Goal: Feedback & Contribution: Leave review/rating

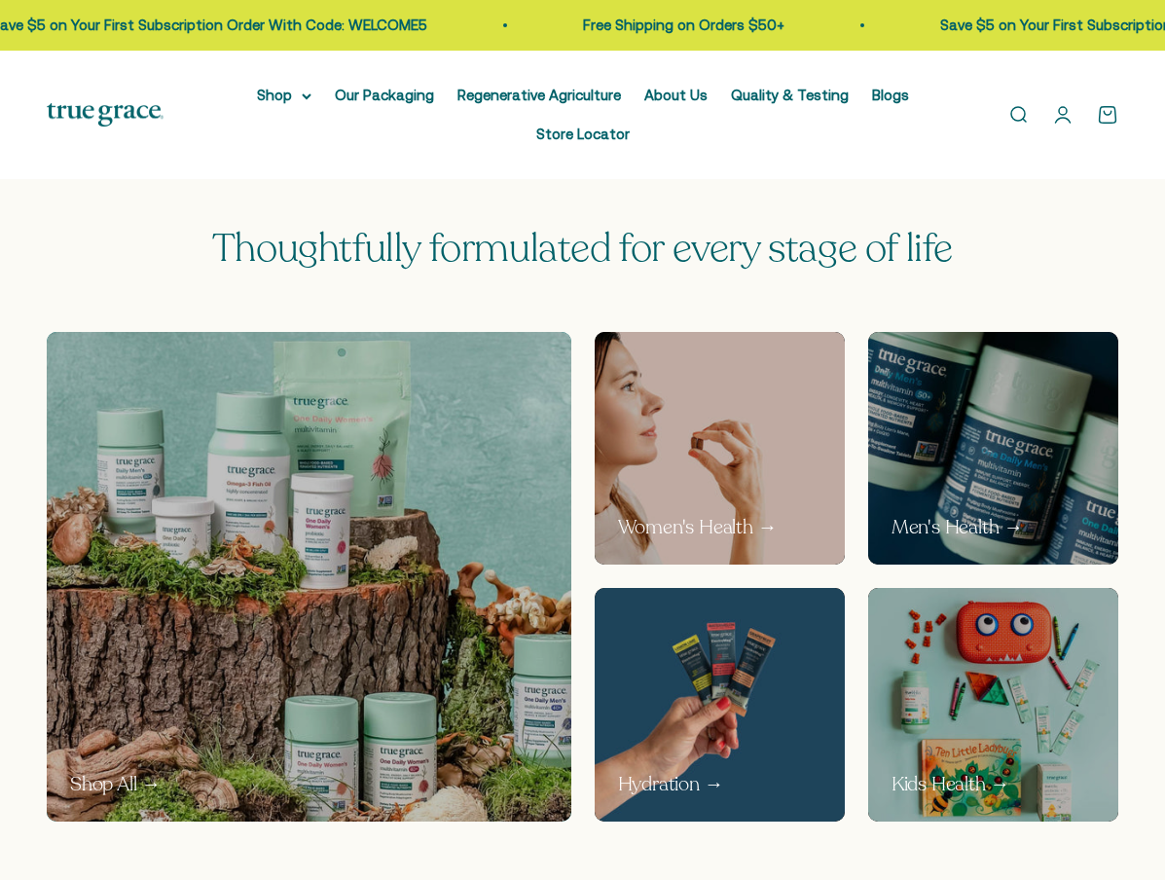
scroll to position [809, 0]
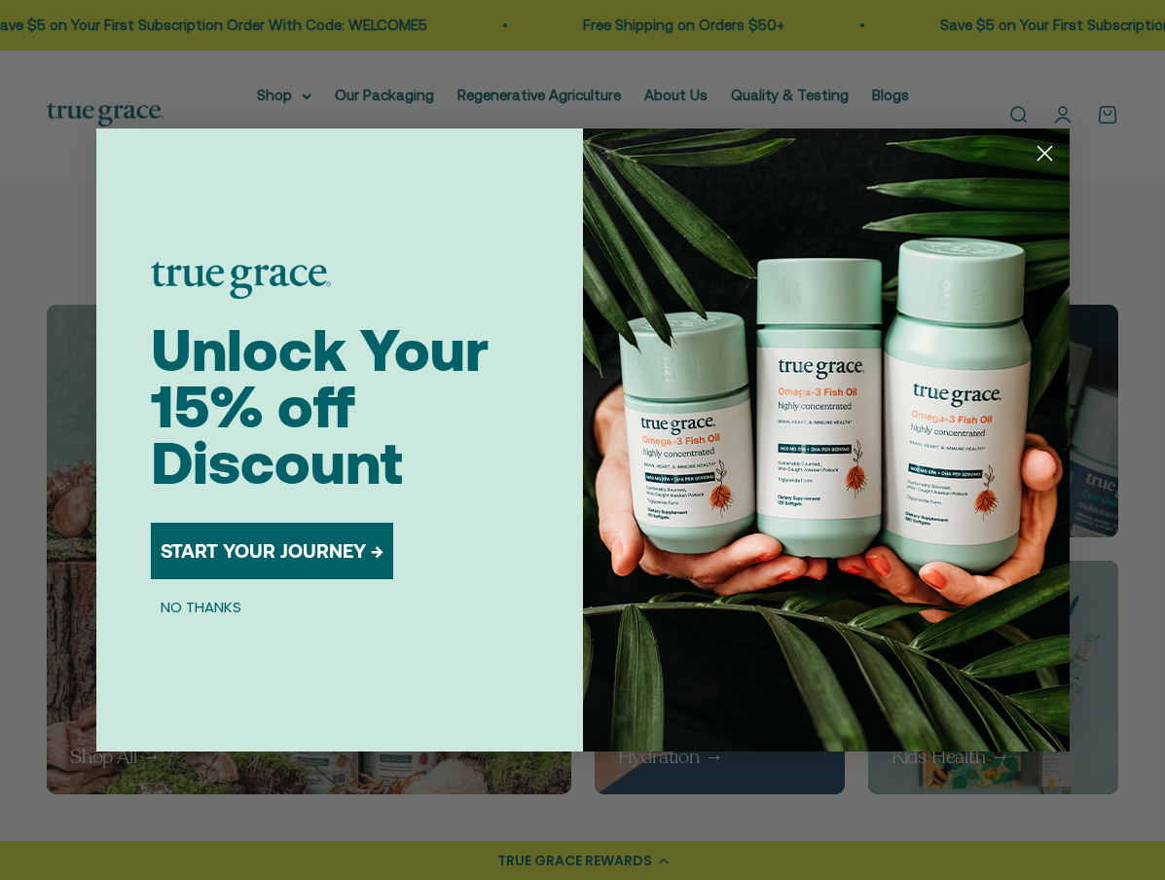
click at [213, 607] on button "NO THANKS" at bounding box center [201, 606] width 100 height 23
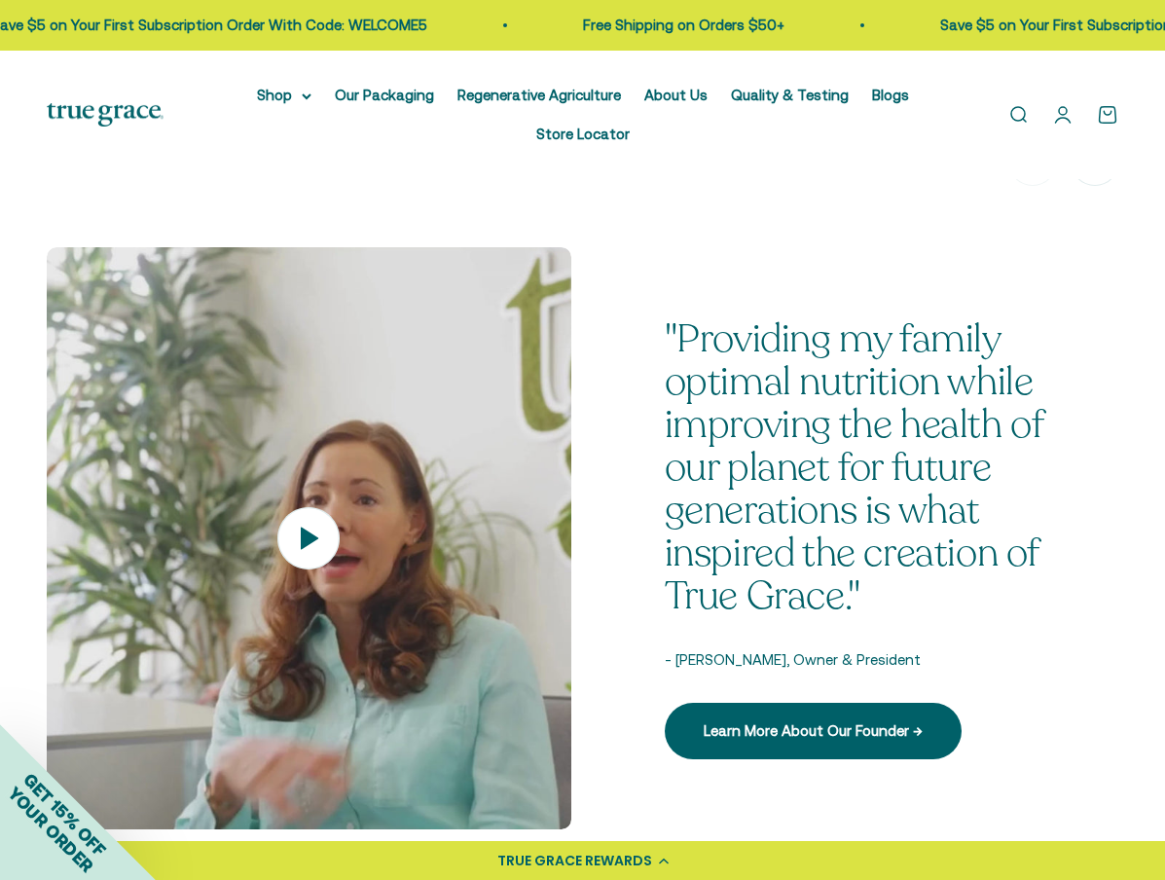
scroll to position [2237, 0]
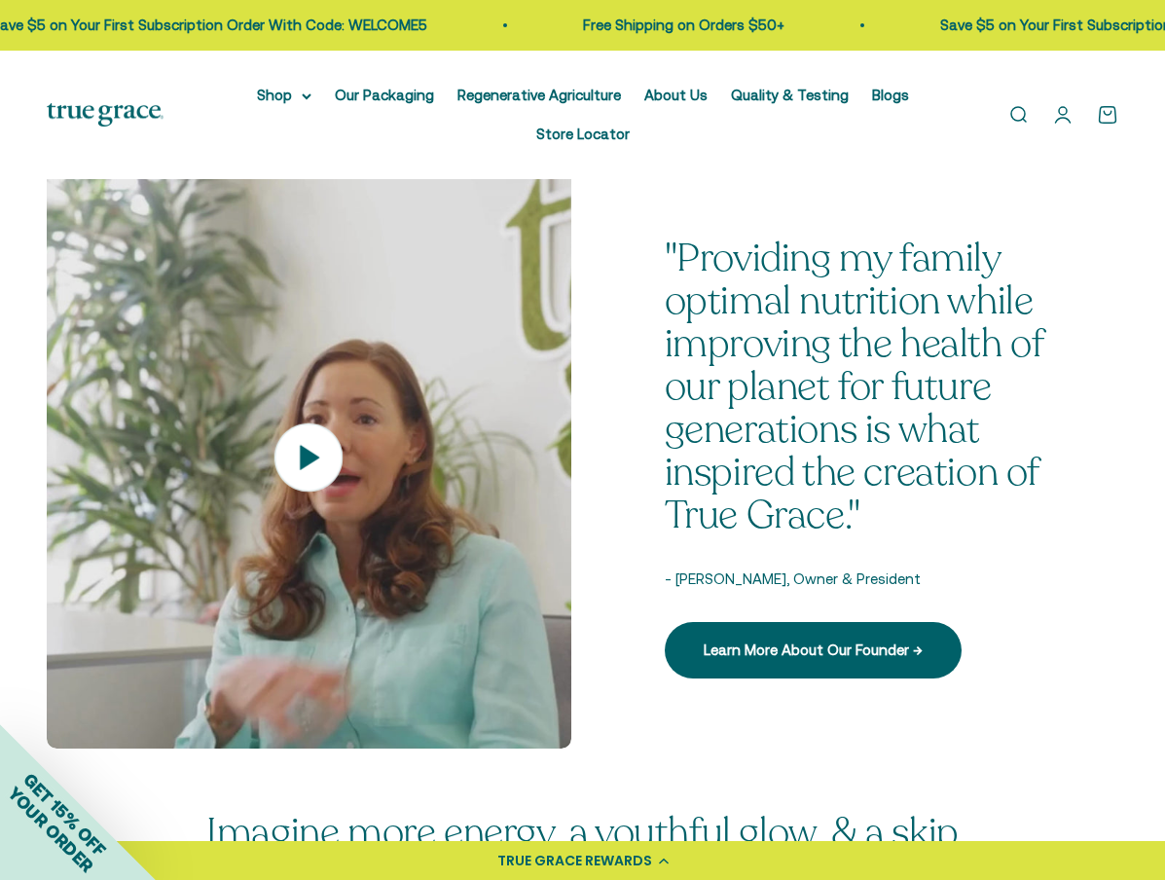
click at [298, 443] on icon at bounding box center [308, 457] width 68 height 68
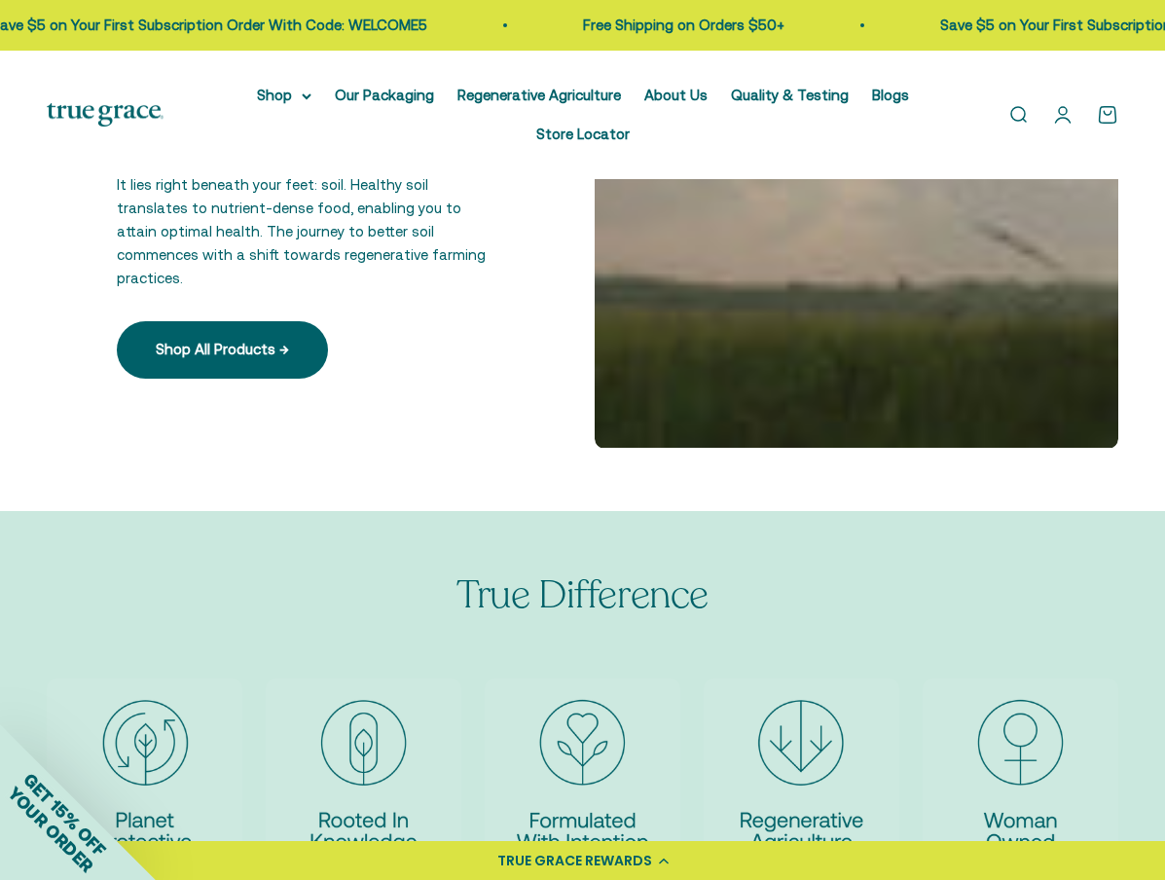
scroll to position [2837, 0]
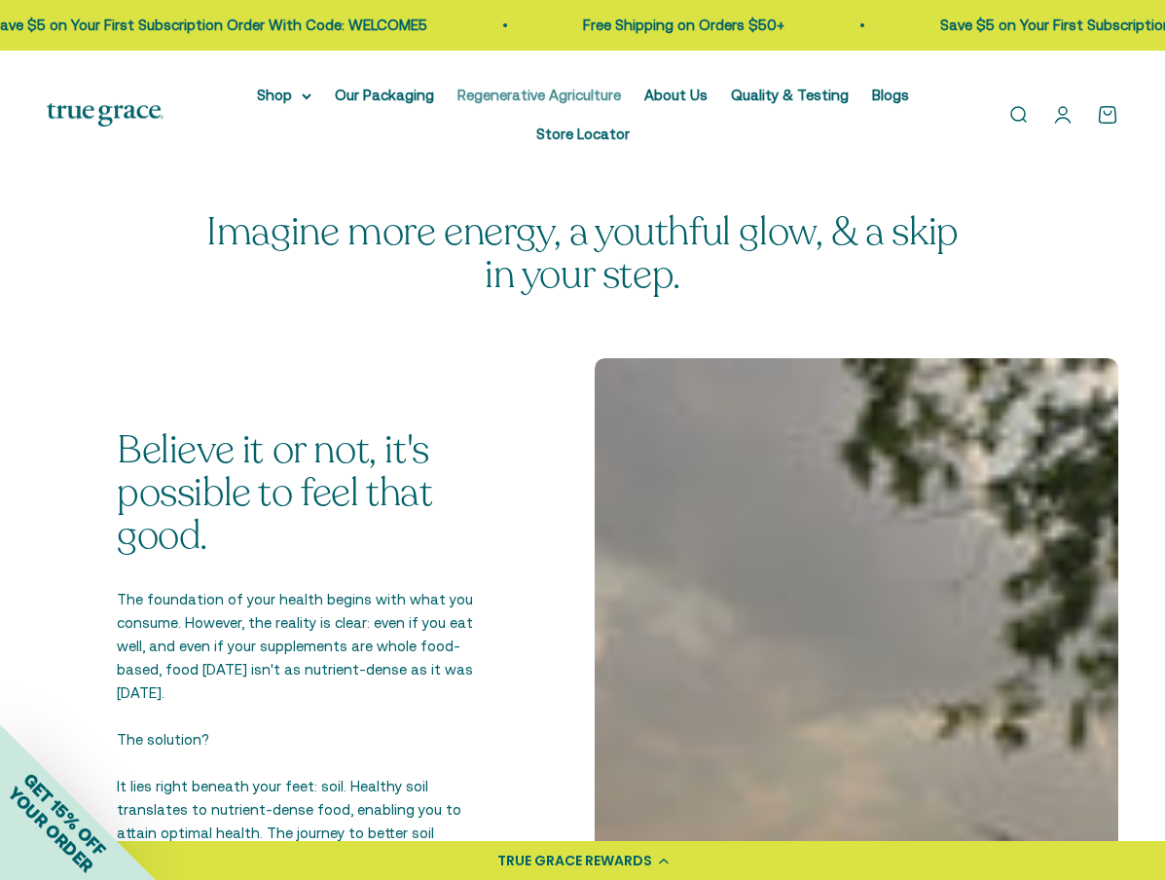
click at [473, 89] on link "Regenerative Agriculture" at bounding box center [538, 95] width 163 height 17
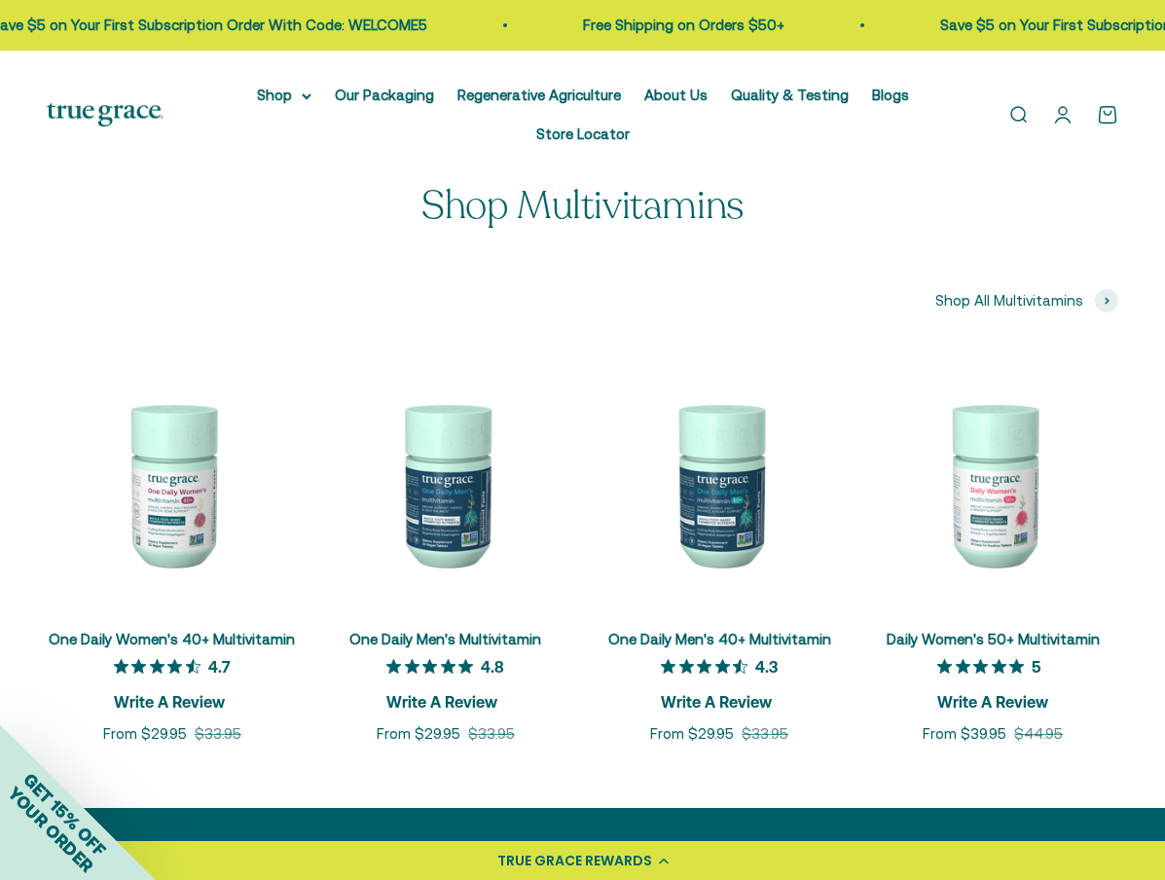
scroll to position [6235, 0]
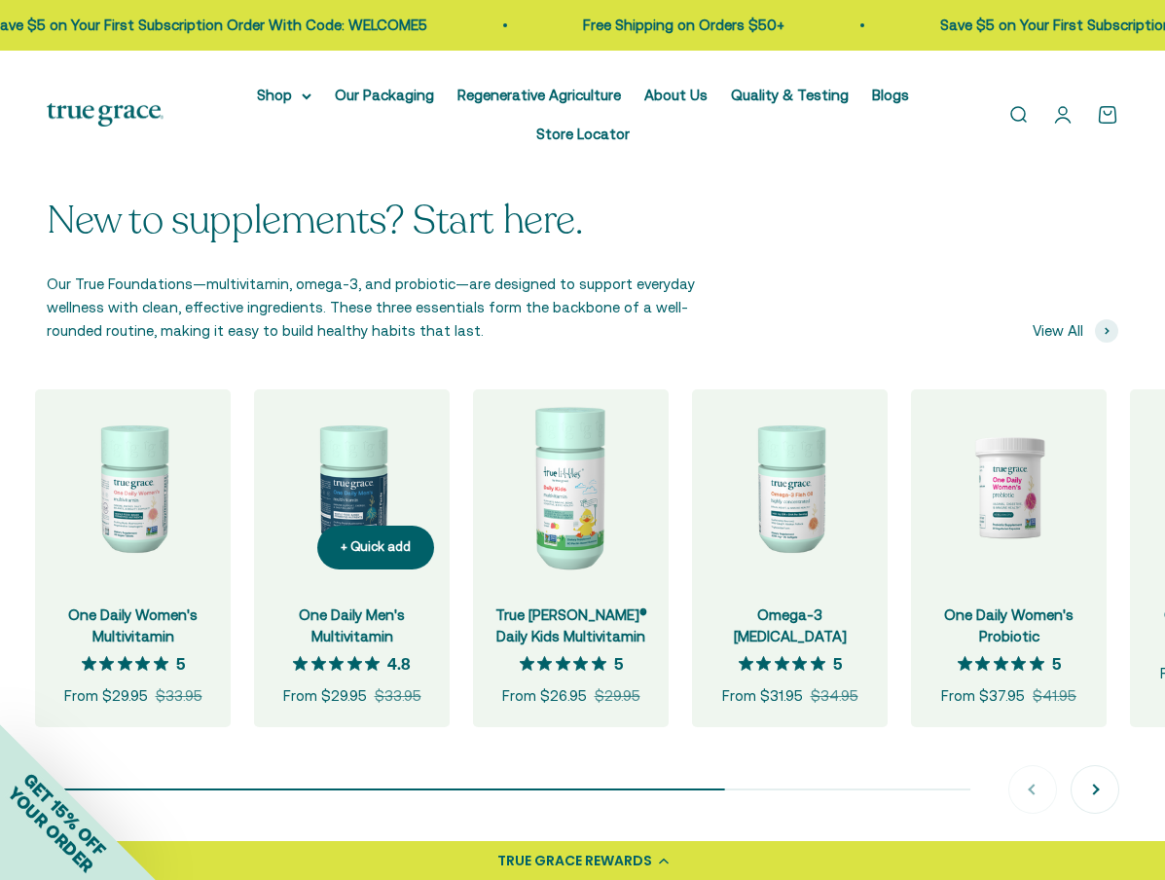
scroll to position [0, 17]
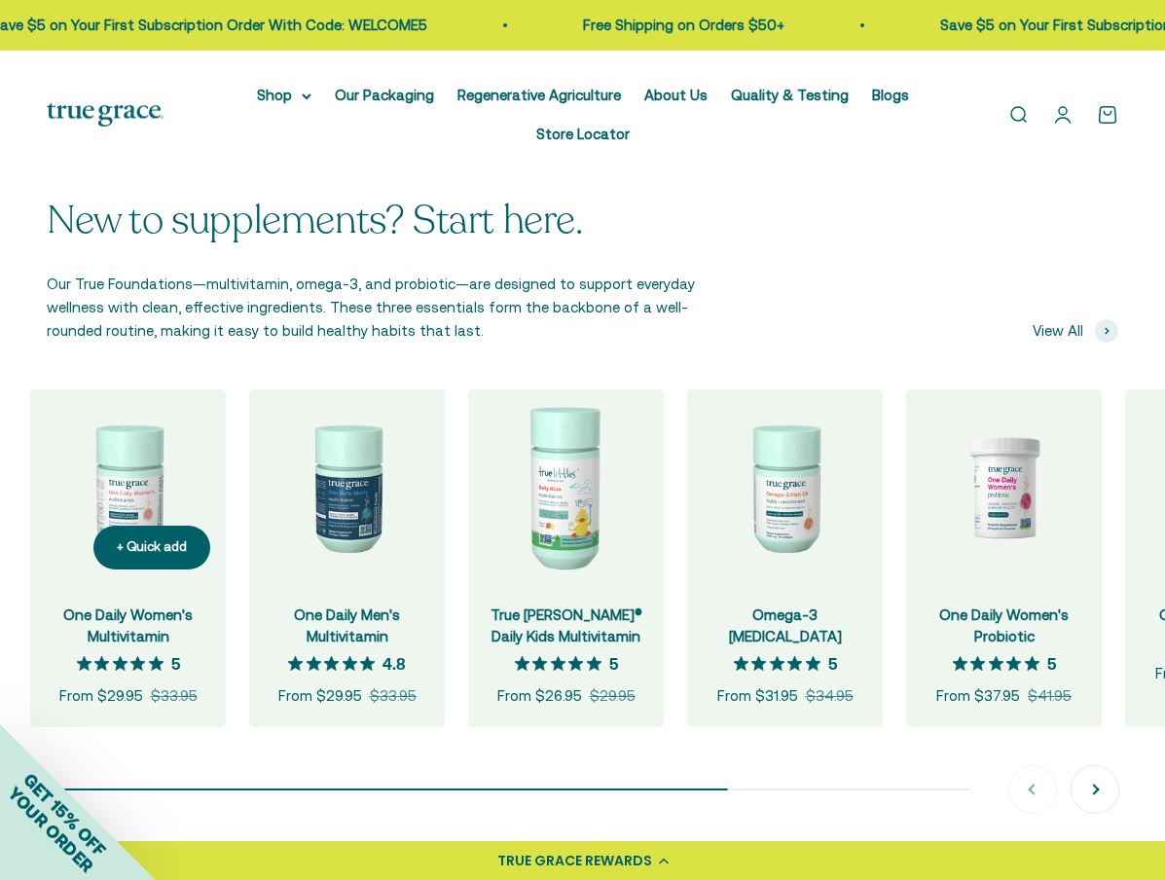
click at [131, 656] on icon "5 out 5 stars rating in total 4 reviews" at bounding box center [137, 663] width 15 height 15
click at [115, 543] on img at bounding box center [128, 487] width 196 height 196
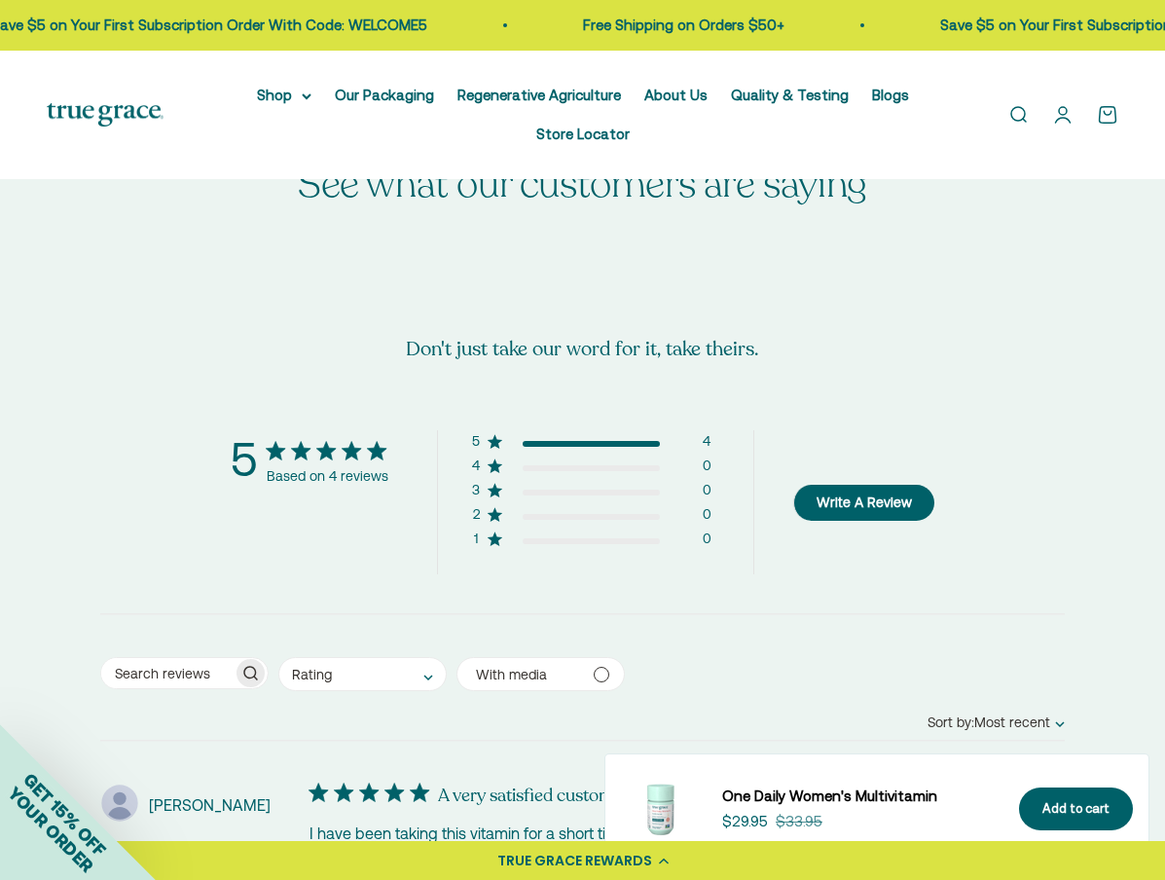
scroll to position [3570, 0]
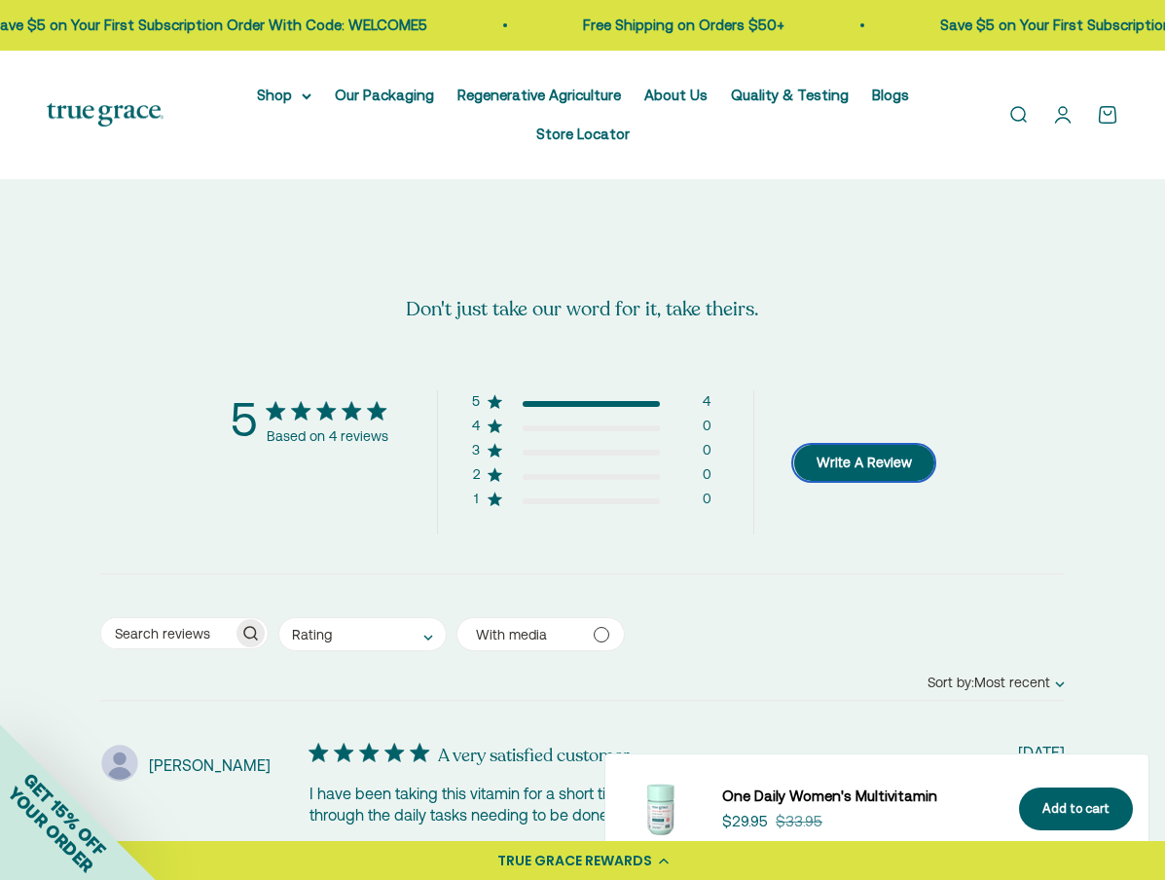
click at [877, 445] on button "Write A Review" at bounding box center [863, 463] width 141 height 36
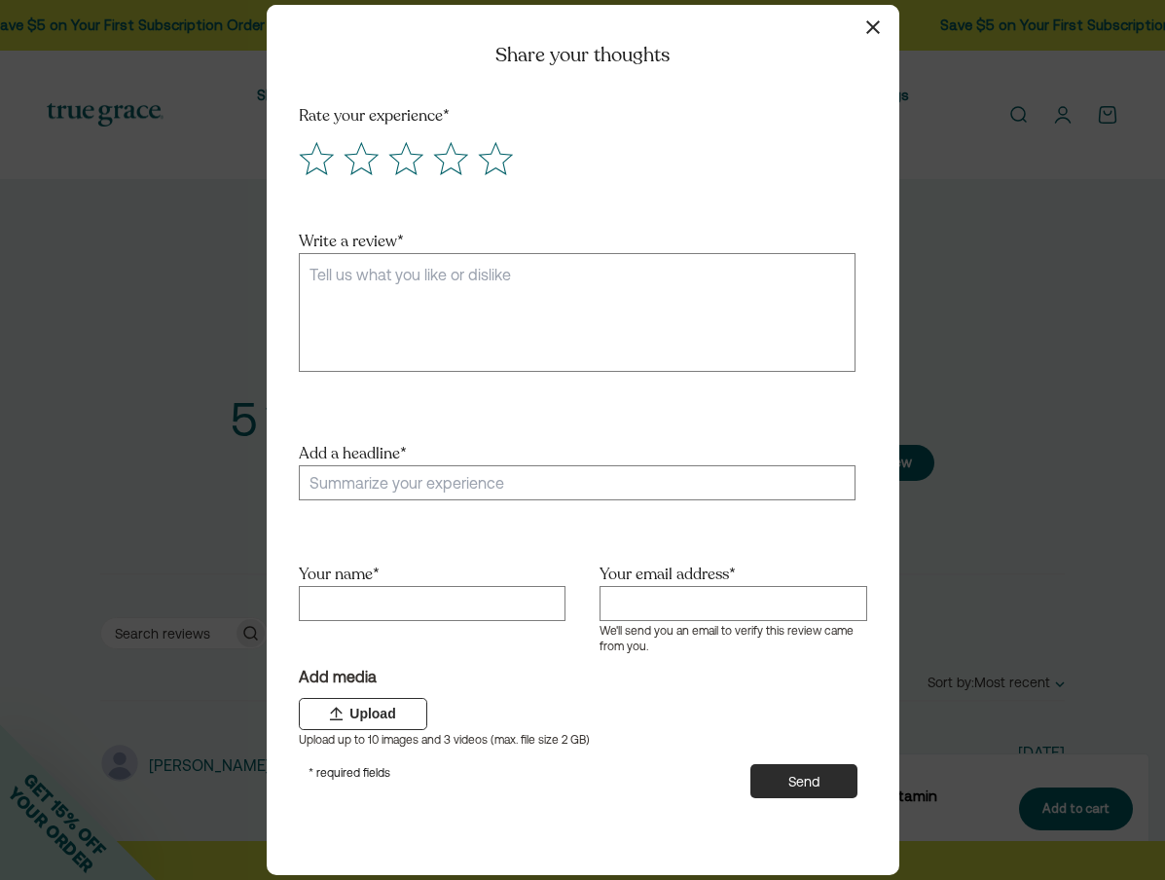
click at [612, 295] on textarea "Write a review *" at bounding box center [577, 312] width 557 height 119
click at [484, 165] on icon "Score 5 Great!" at bounding box center [495, 158] width 35 height 35
click at [473, 139] on input "radio" at bounding box center [473, 139] width 0 height 0
click at [407, 292] on textarea "Write a review *" at bounding box center [577, 312] width 557 height 119
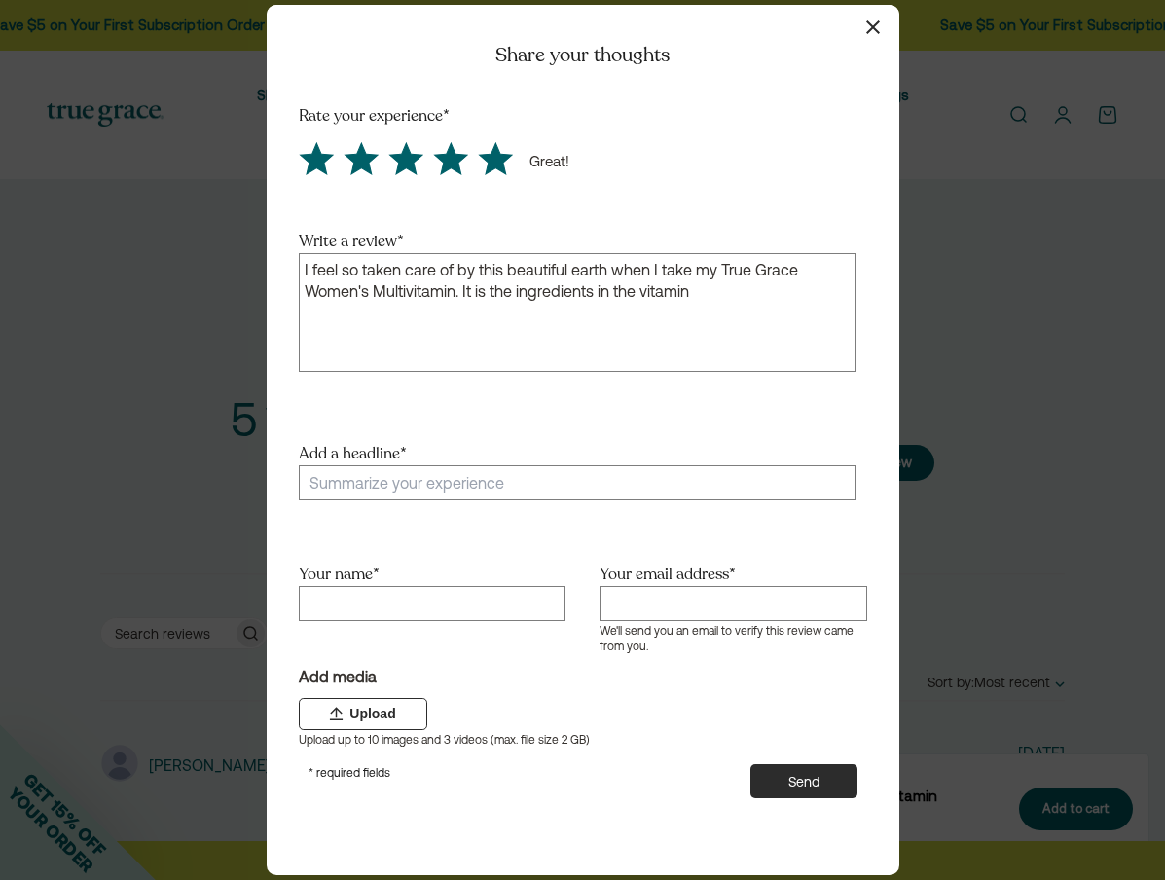
click at [513, 286] on textarea "I feel so taken care of by this beautiful earth when I take my True Grace Women…" at bounding box center [577, 312] width 557 height 119
click at [670, 292] on textarea "I feel so taken care of by this beautiful earth when I take my True Grace Women…" at bounding box center [577, 312] width 557 height 119
click at [771, 295] on textarea "I feel so taken care of by this beautiful earth when I take my True Grace Women…" at bounding box center [577, 312] width 557 height 119
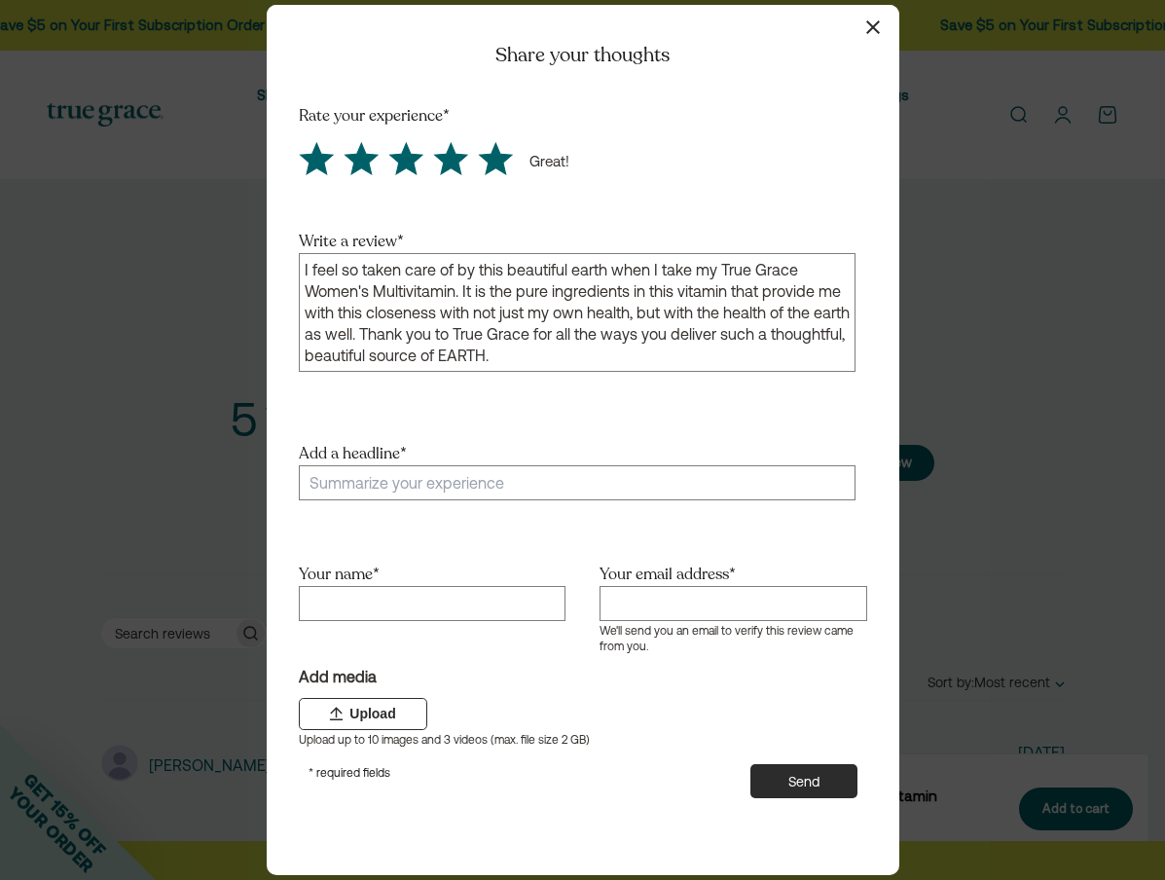
click at [567, 356] on textarea "I feel so taken care of by this beautiful earth when I take my True Grace Women…" at bounding box center [577, 312] width 557 height 119
type textarea "I feel so taken care of by this beautiful earth when I take my True Grace Women…"
click at [412, 482] on input "Add a headline *" at bounding box center [577, 482] width 557 height 35
type input "Closeness with Earth and Health"
click at [348, 599] on input "Your name *" at bounding box center [432, 603] width 267 height 35
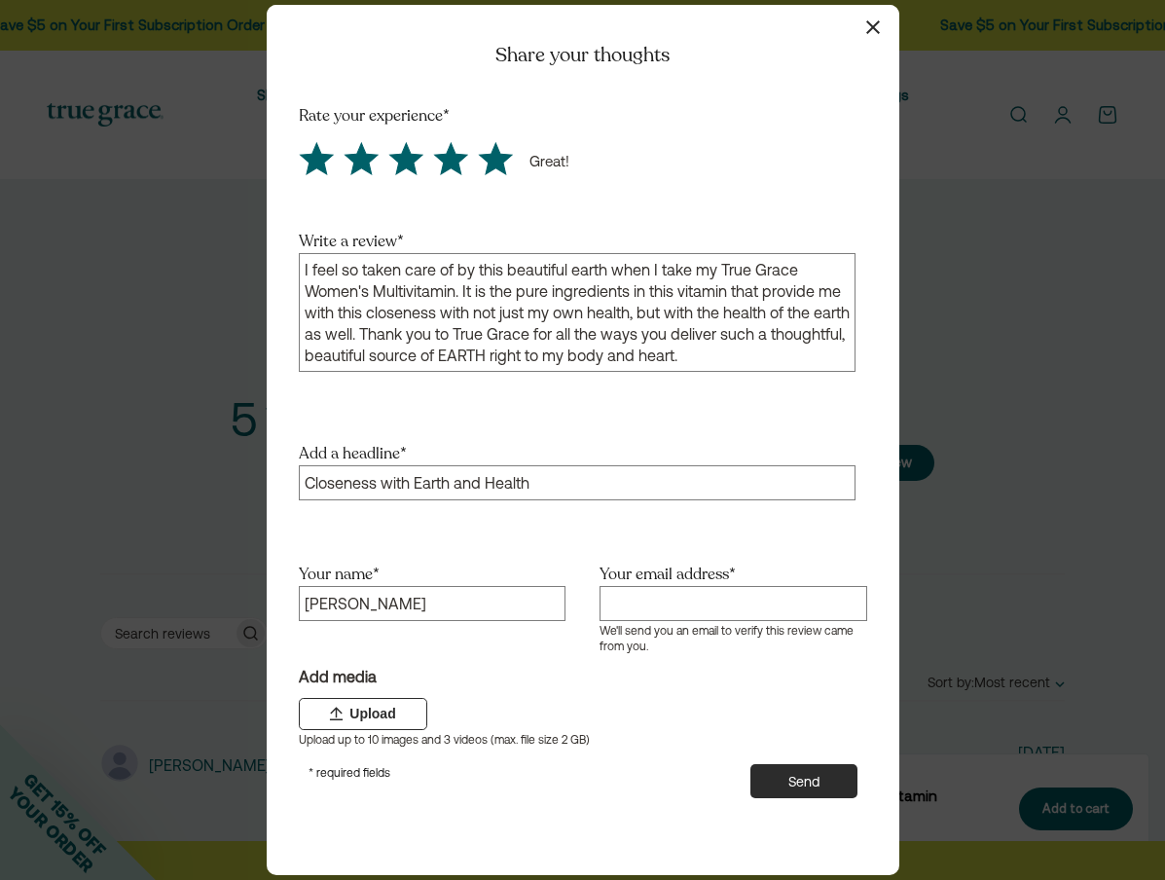
type input "Nicole Malia"
click at [655, 603] on input "Your email address *" at bounding box center [732, 603] width 267 height 35
type input "nicolemalia26@gmail.com"
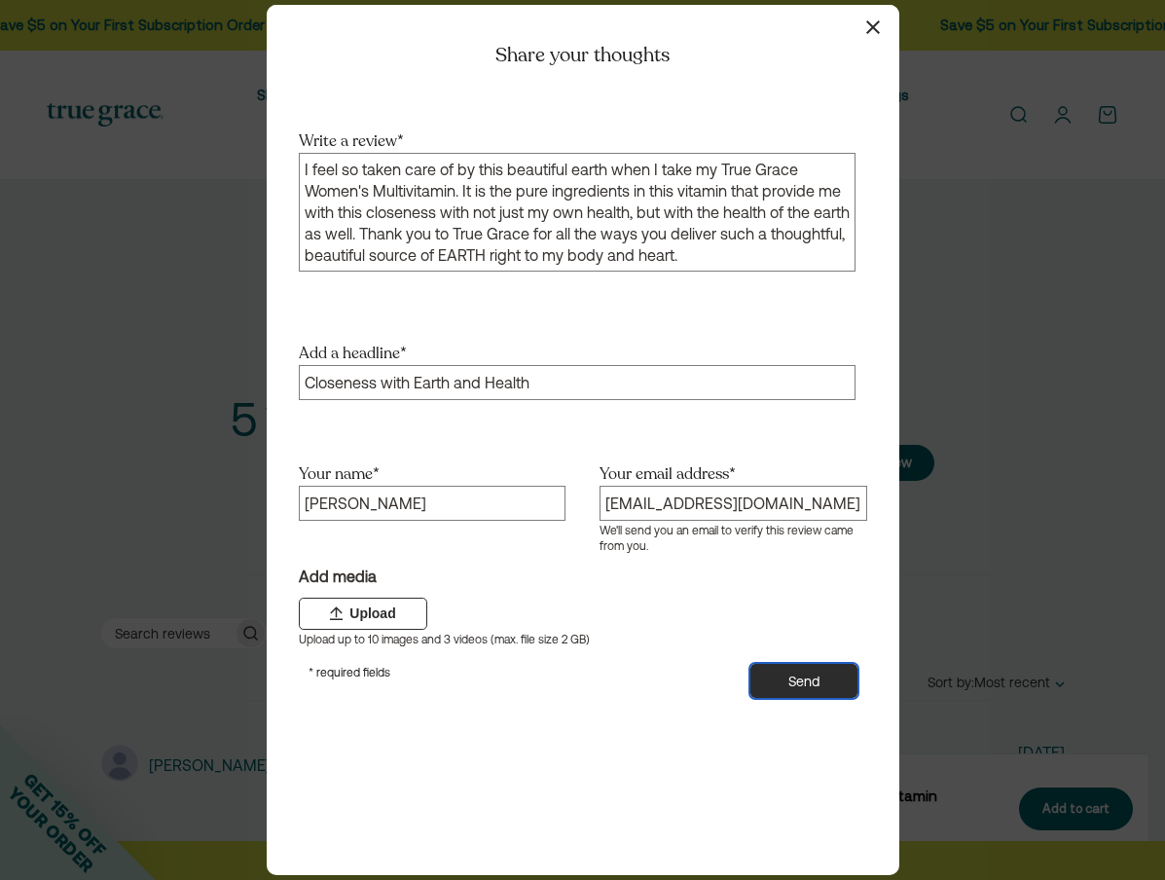
click at [793, 698] on button "Send" at bounding box center [803, 681] width 107 height 34
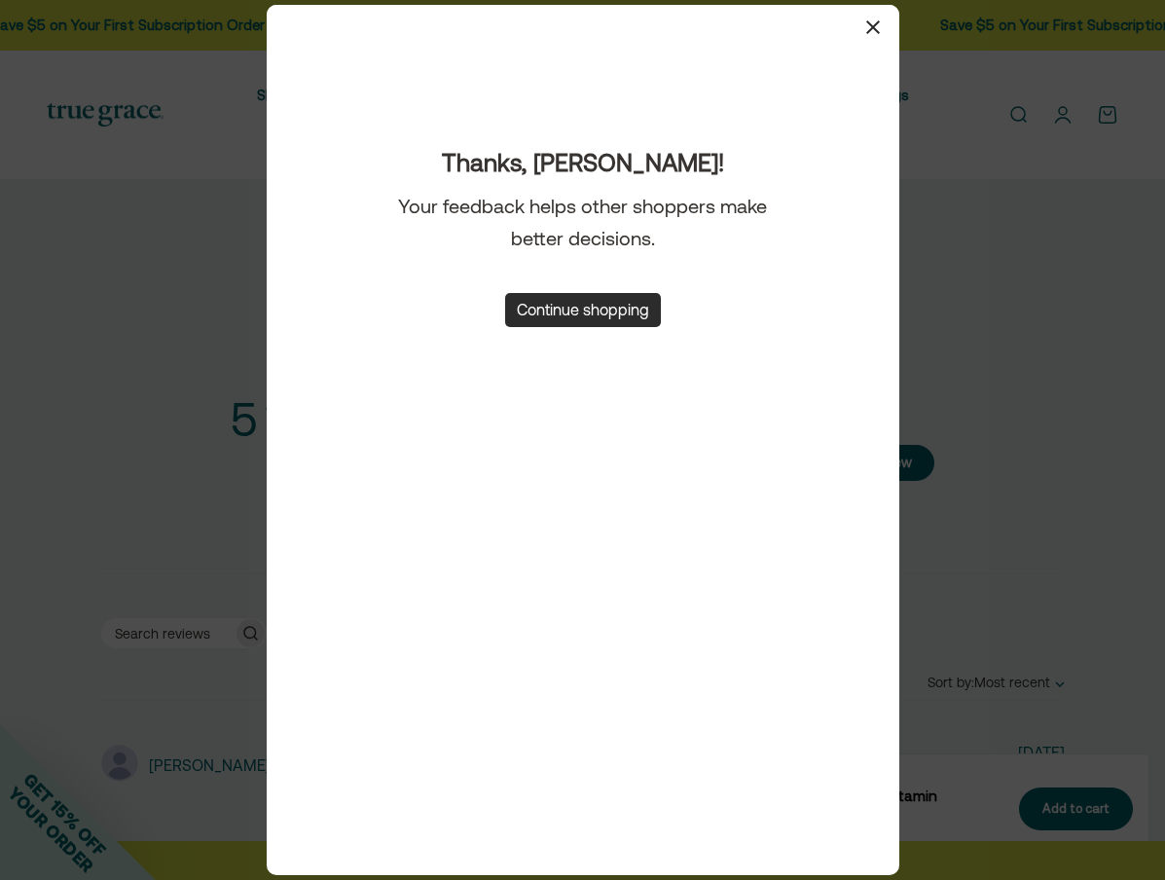
click at [877, 22] on icon "button" at bounding box center [873, 27] width 14 height 14
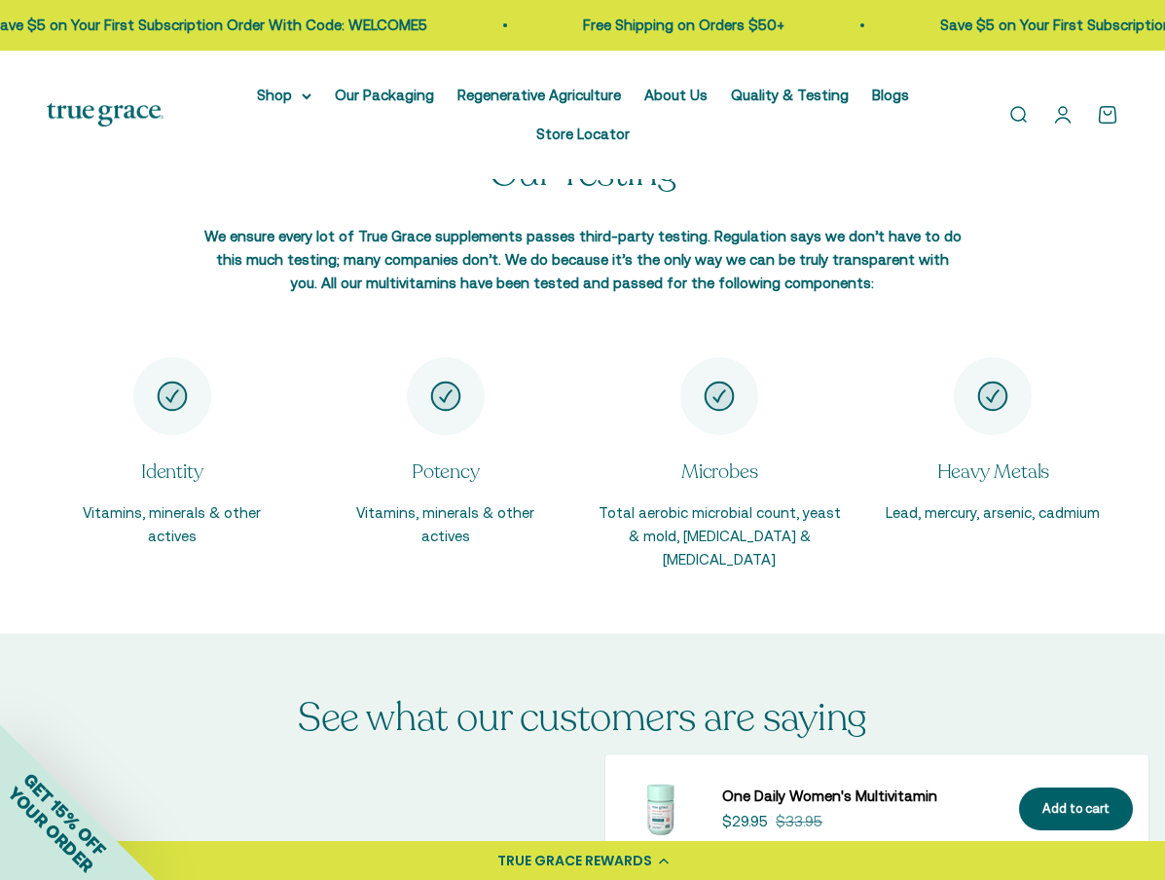
scroll to position [2953, 0]
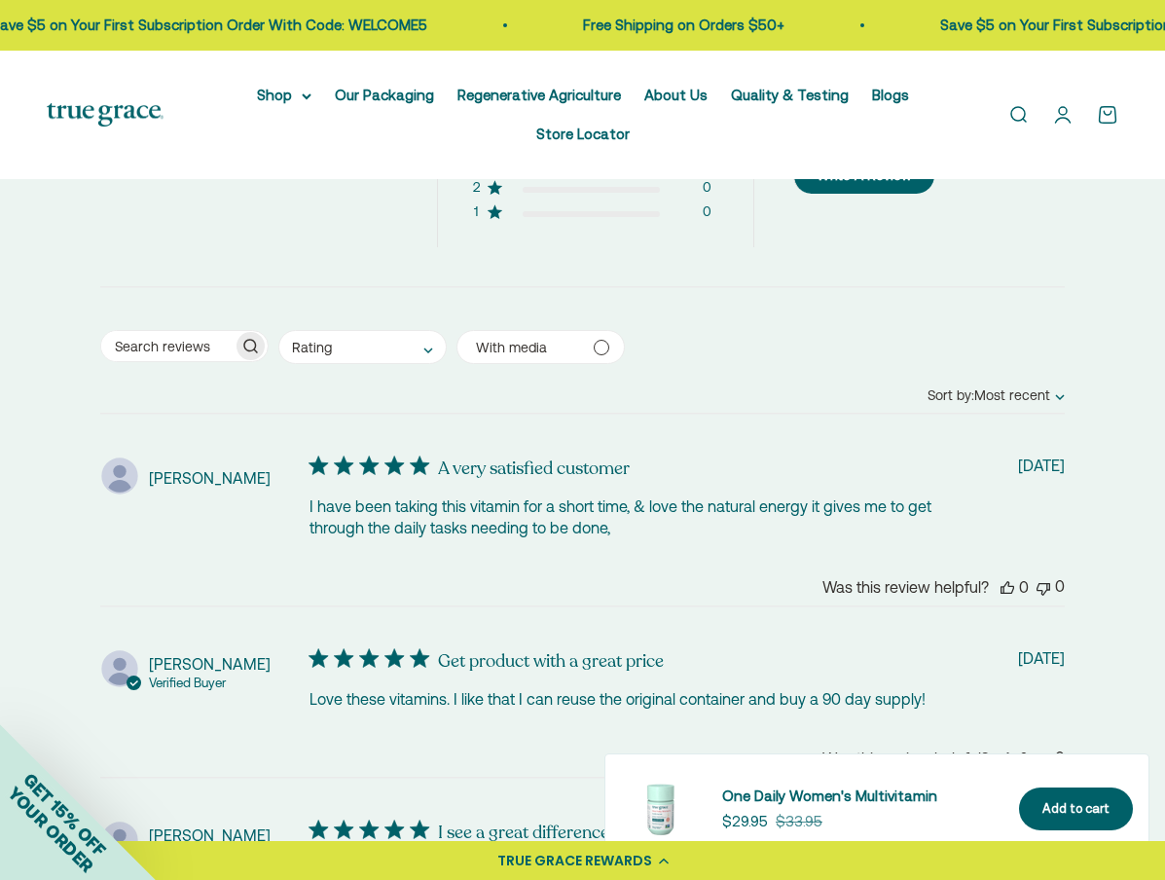
scroll to position [3805, 0]
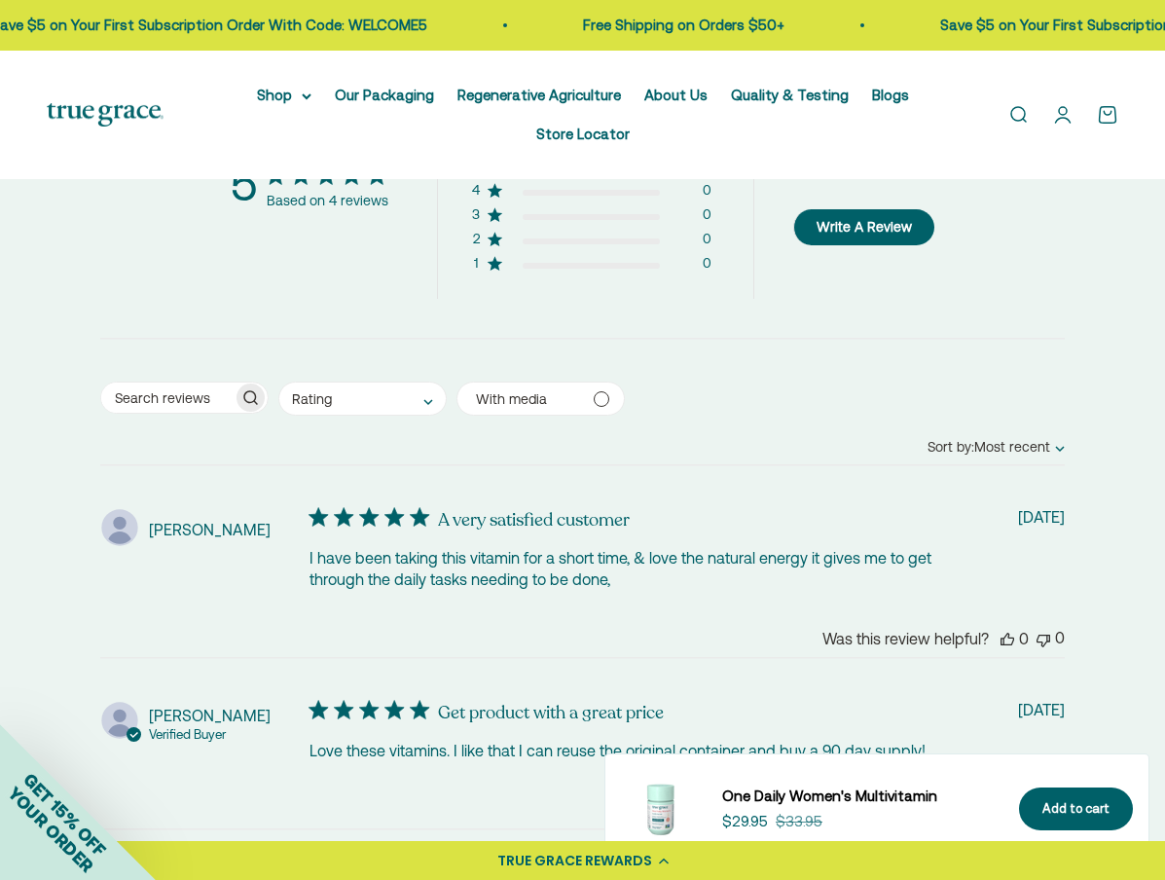
click at [1021, 439] on span "Sort by: Most recent" at bounding box center [988, 447] width 123 height 16
click at [779, 469] on div "Abstract user icon Janice T. A very satisfied customer I have been taking this …" at bounding box center [582, 886] width 964 height 835
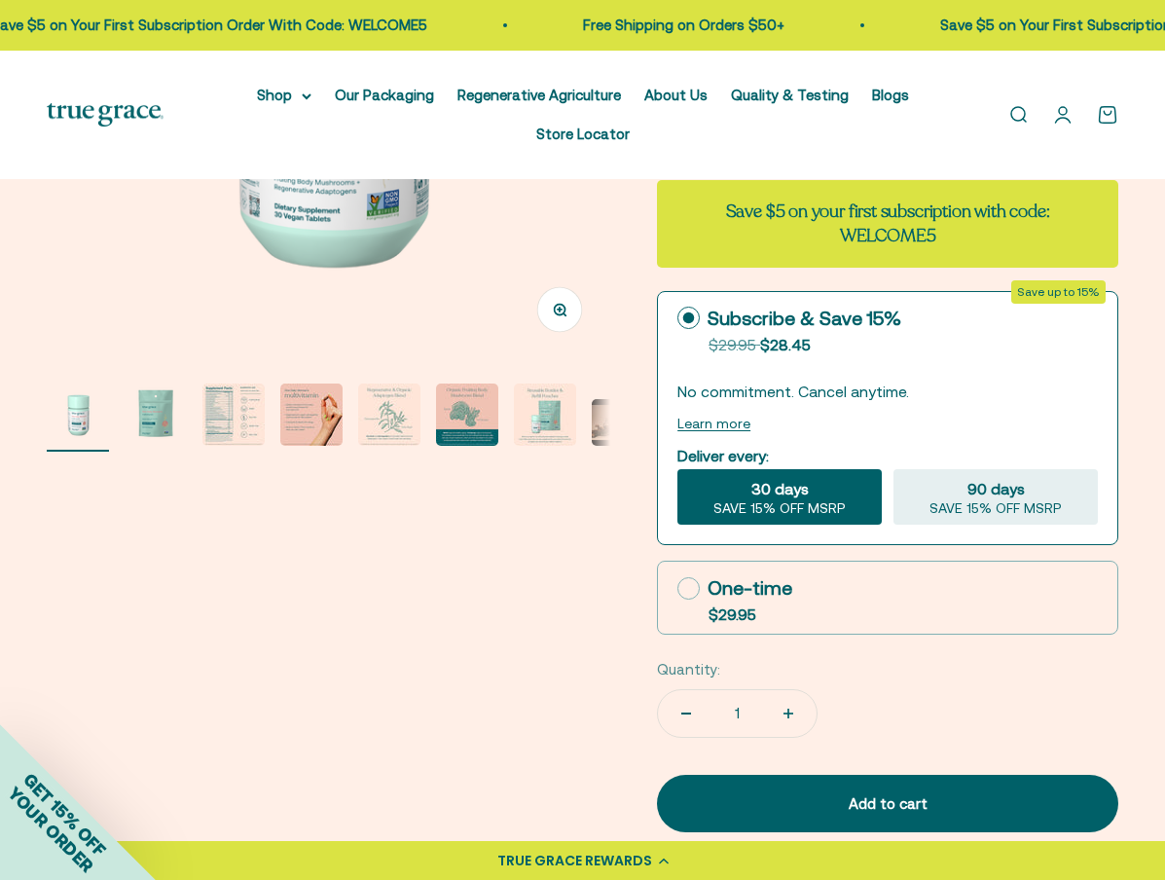
scroll to position [0, 0]
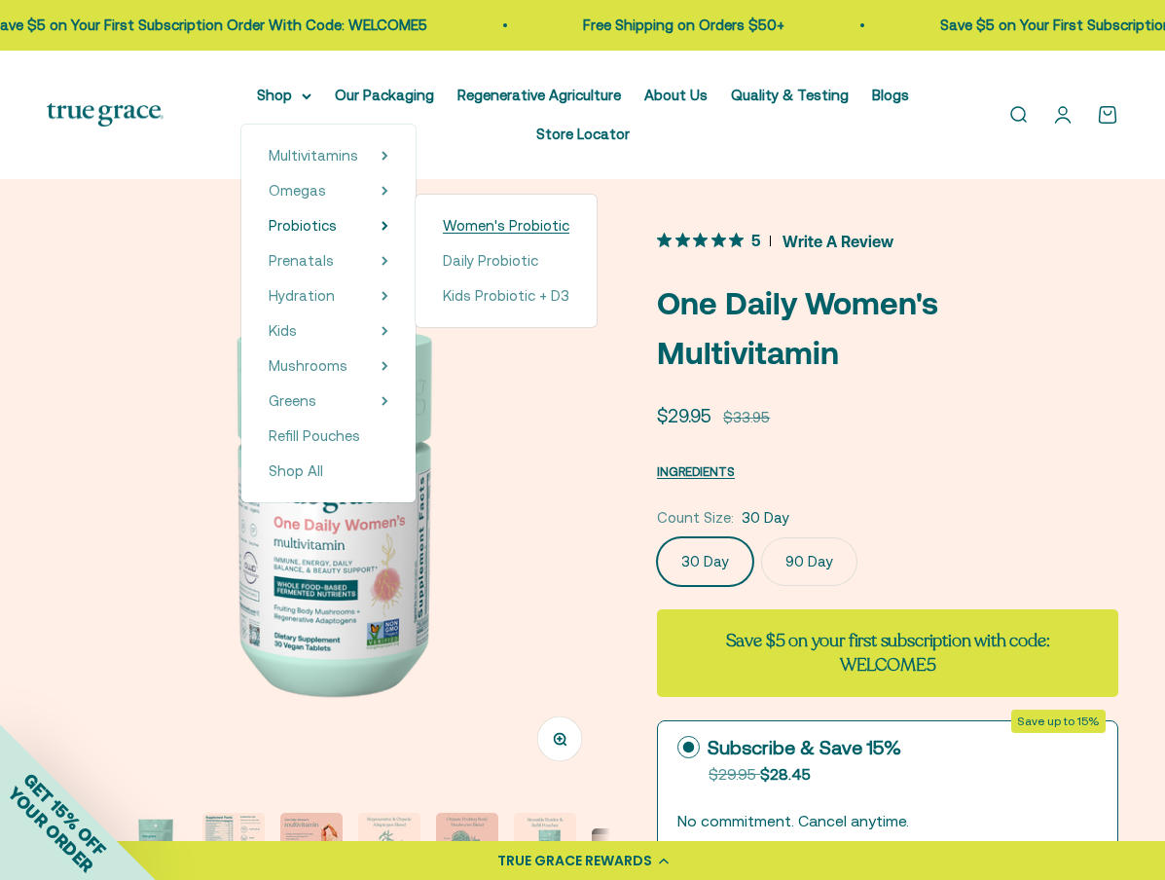
click at [443, 229] on span "Women's Probiotic" at bounding box center [506, 225] width 126 height 17
